Goal: Find specific page/section: Find specific page/section

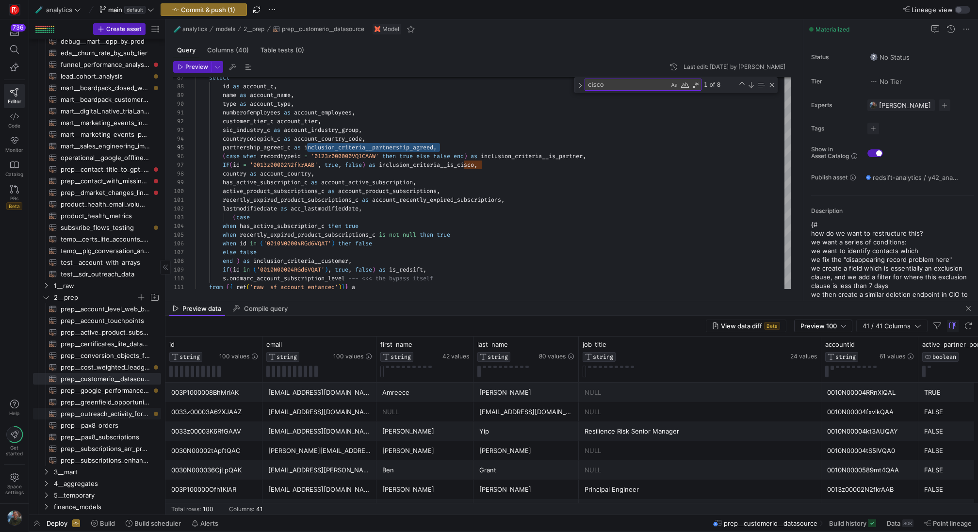
scroll to position [77, 0]
click at [71, 281] on span "1__raw" at bounding box center [95, 283] width 82 height 11
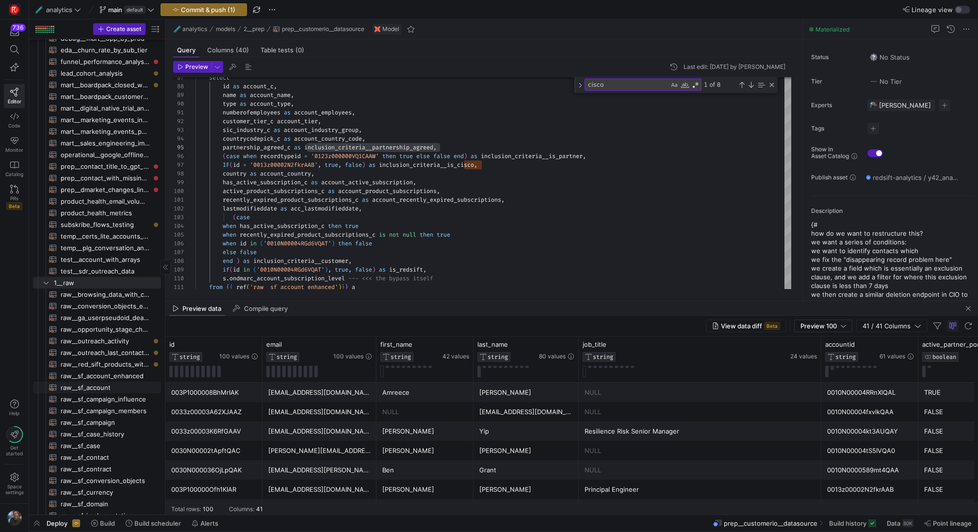
click at [107, 391] on span "raw__sf_account​​​​​​​​​​" at bounding box center [105, 387] width 89 height 11
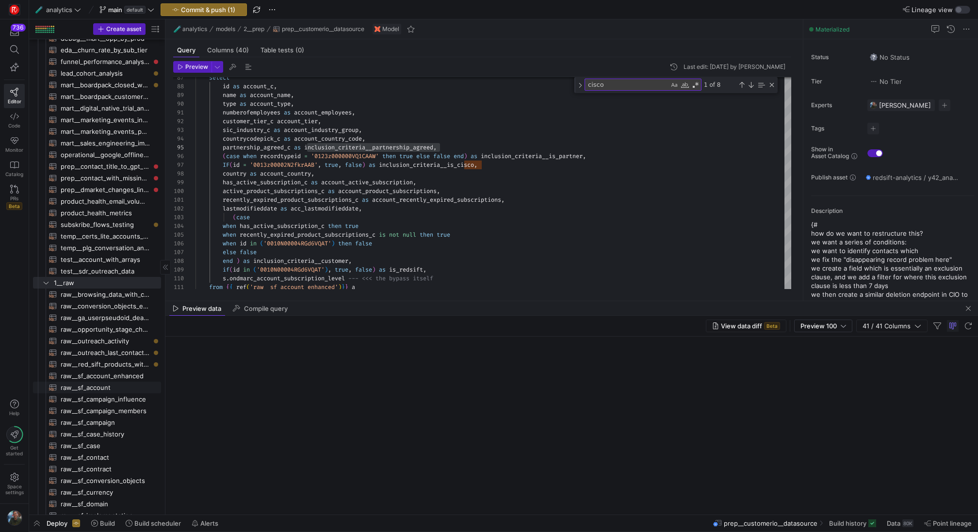
scroll to position [35, 111]
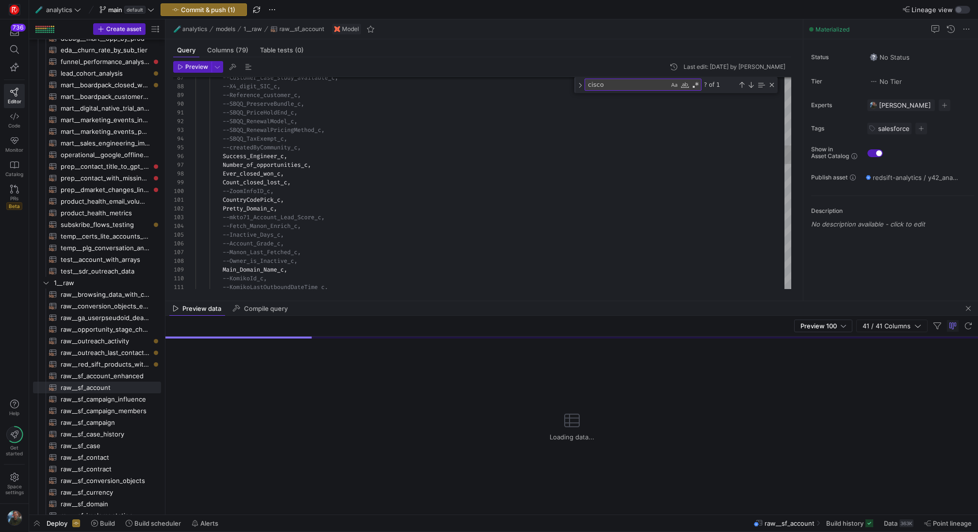
type textarea "--SBQQ_PriceHoldEnd_c, --SBQQ_RenewalModel_c, --SBQQ_RenewalPricingMethod_c, --…"
click at [390, 122] on div "--Customer_case_study_available_c, --X4_digit_SIC_c, --Reference_customer_c, --…" at bounding box center [494, 510] width 596 height 2425
type textarea "sa"
type textarea "HS_Intent_Score_c, HS_Next_Steps_c, HS_Company_Journey_c, --HS_Created_By_Hocke…"
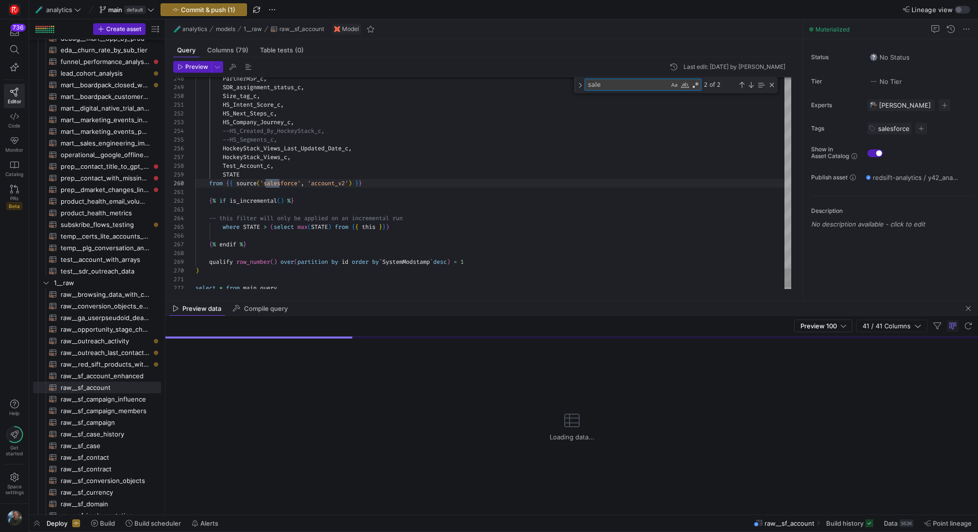
type textarea "sales"
type textarea "--IsPriorityRecord, --IsConvertedLead_c, Sales_process_c, --SBQQ_AssetQuantitie…"
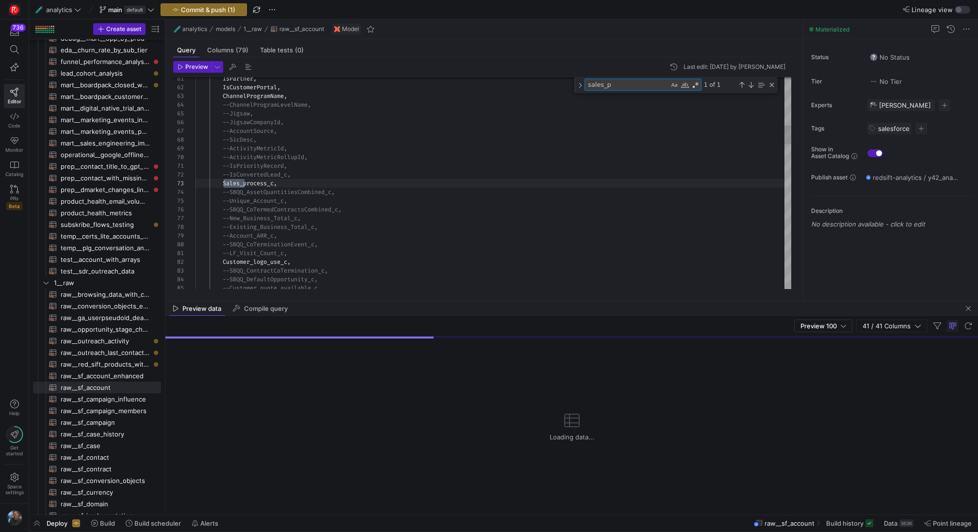
scroll to position [87, 52]
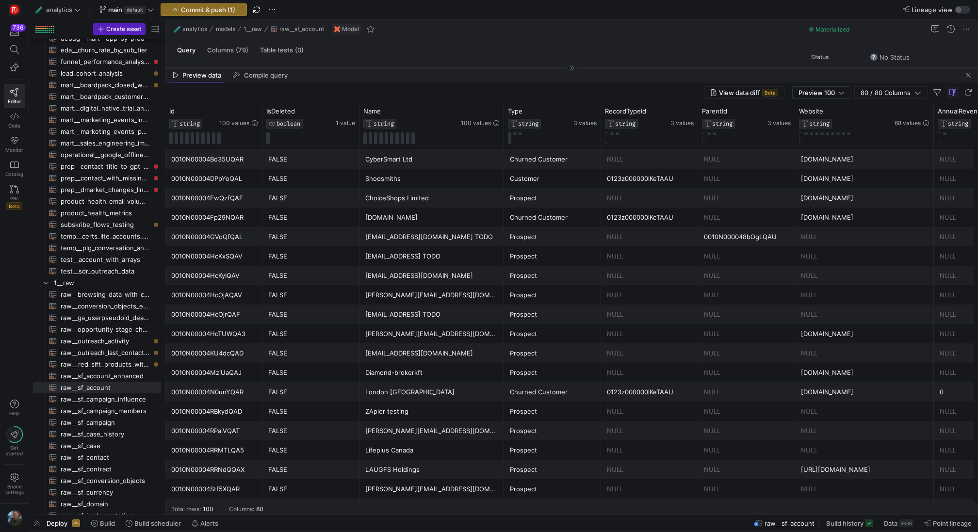
drag, startPoint x: 423, startPoint y: 301, endPoint x: 454, endPoint y: 68, distance: 235.4
click at [454, 68] on div at bounding box center [571, 67] width 813 height 0
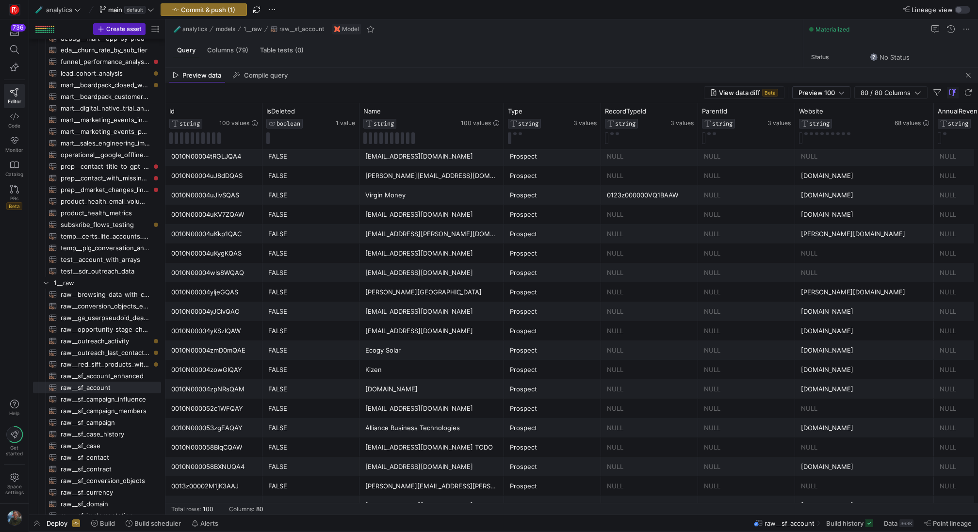
scroll to position [1427, 0]
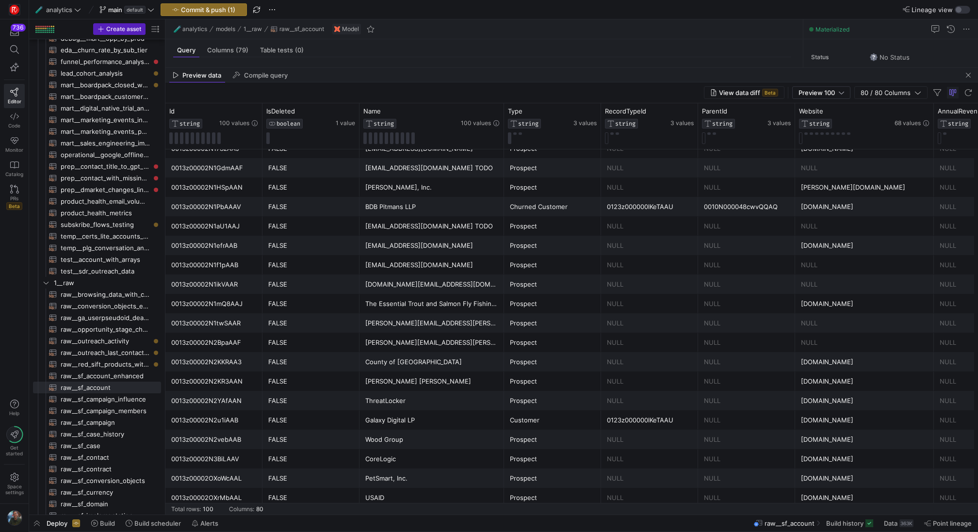
type textarea "sales_p"
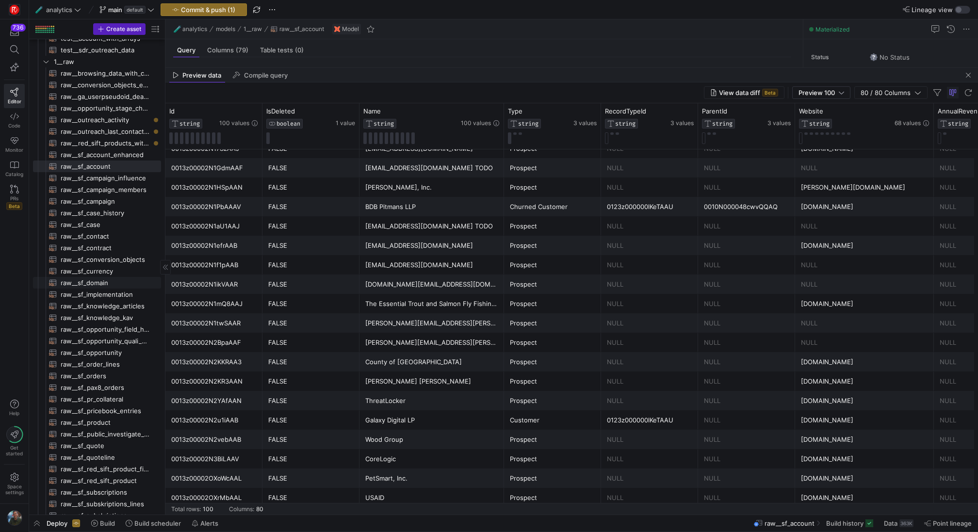
scroll to position [321, 0]
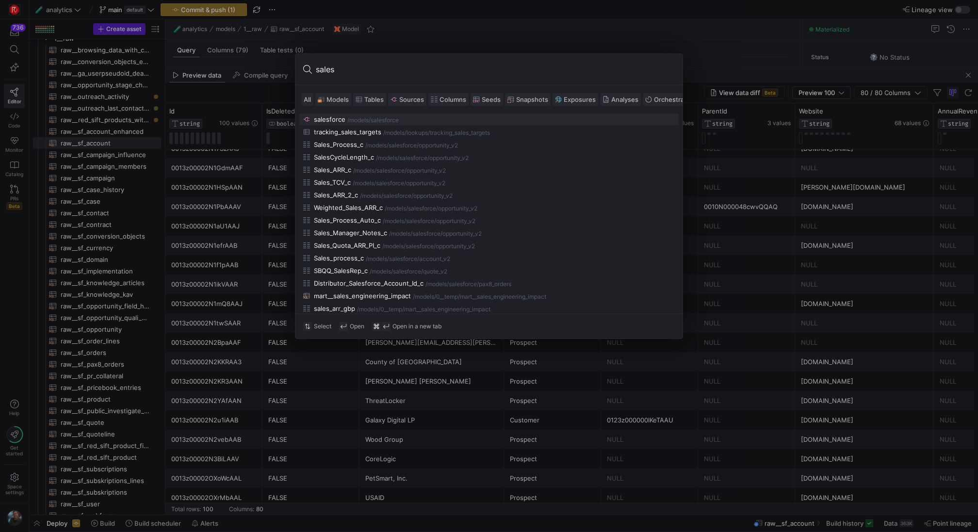
type input "sales"
click at [333, 98] on span "Models" at bounding box center [338, 100] width 22 height 8
